Goal: Information Seeking & Learning: Find specific fact

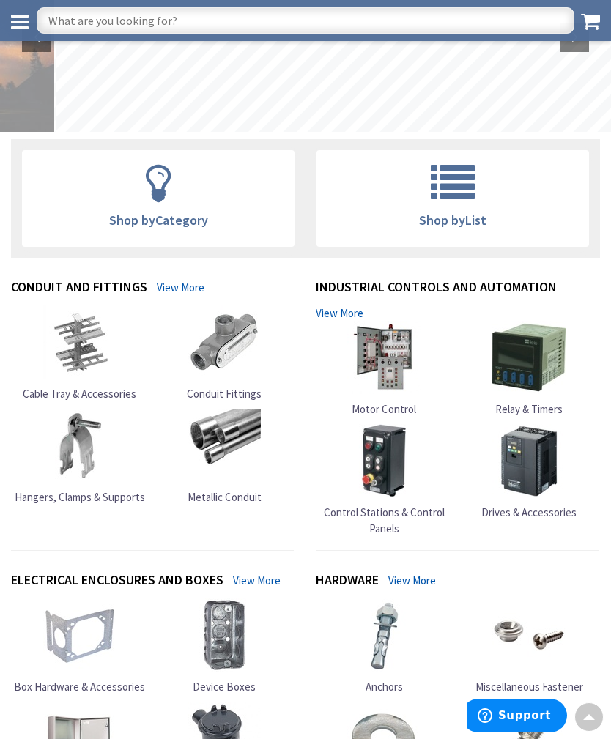
scroll to position [126, 0]
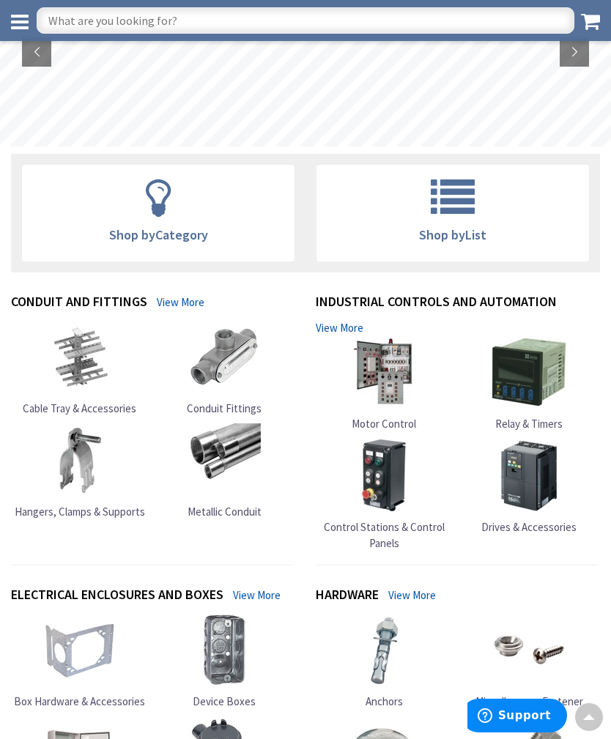
click at [461, 18] on input "text" at bounding box center [306, 20] width 538 height 26
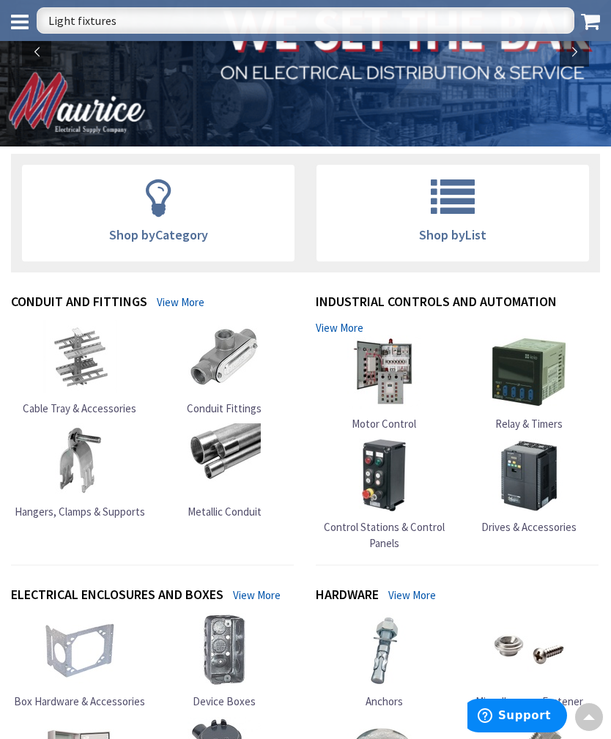
type input "Light fixtures"
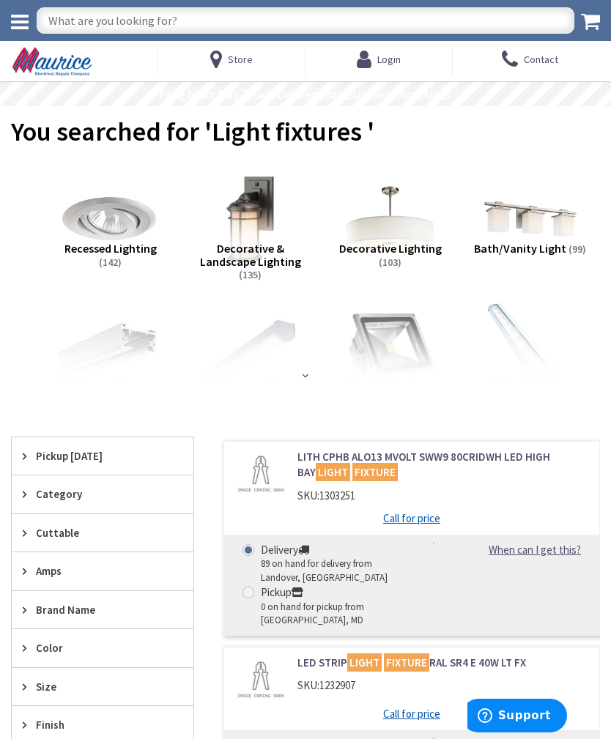
click at [454, 21] on input "text" at bounding box center [306, 20] width 538 height 26
click at [129, 22] on input "text" at bounding box center [306, 20] width 538 height 26
type input "2x4 led troffer Iight"
